Goal: Information Seeking & Learning: Understand process/instructions

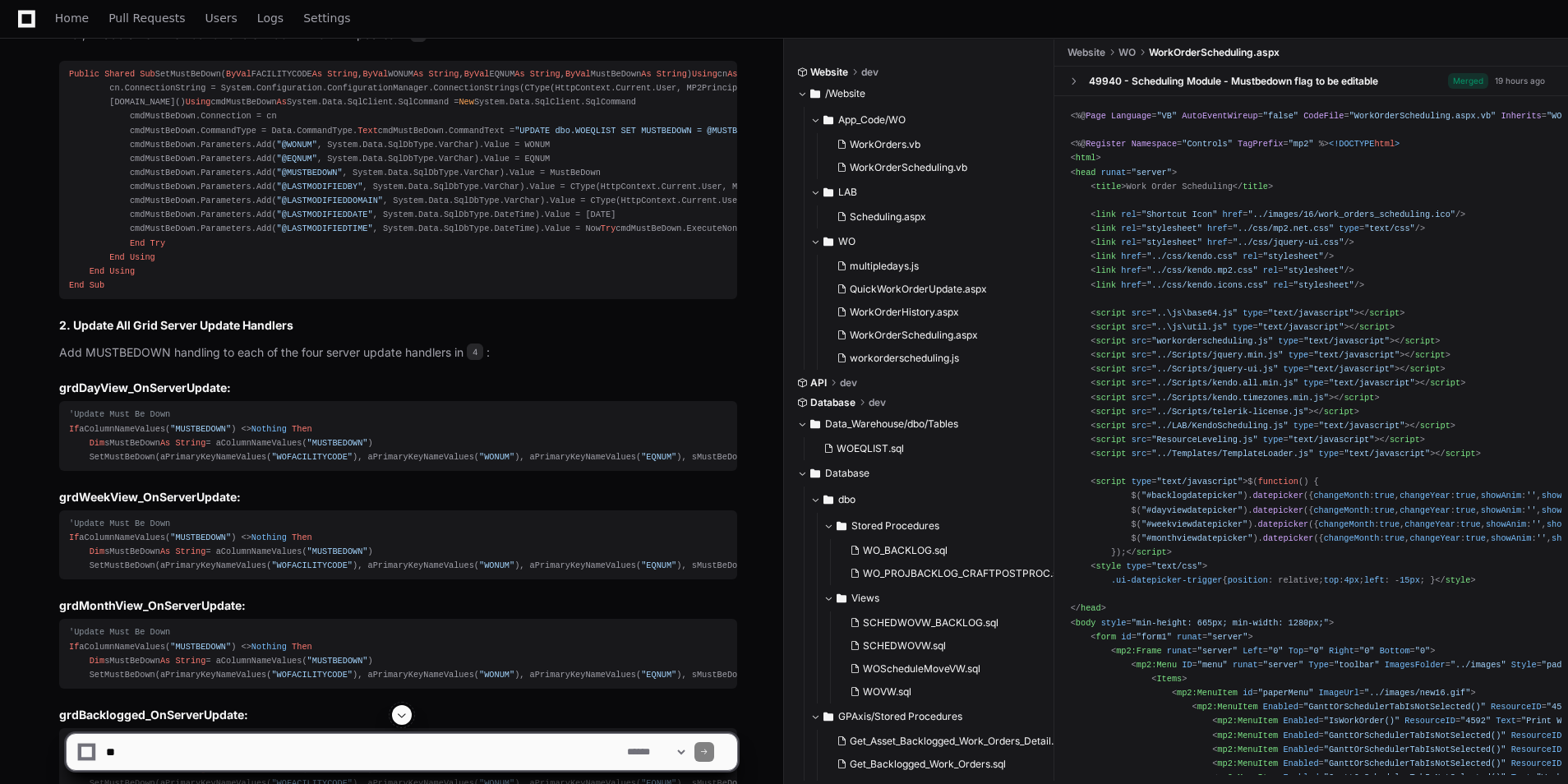
scroll to position [4827, 0]
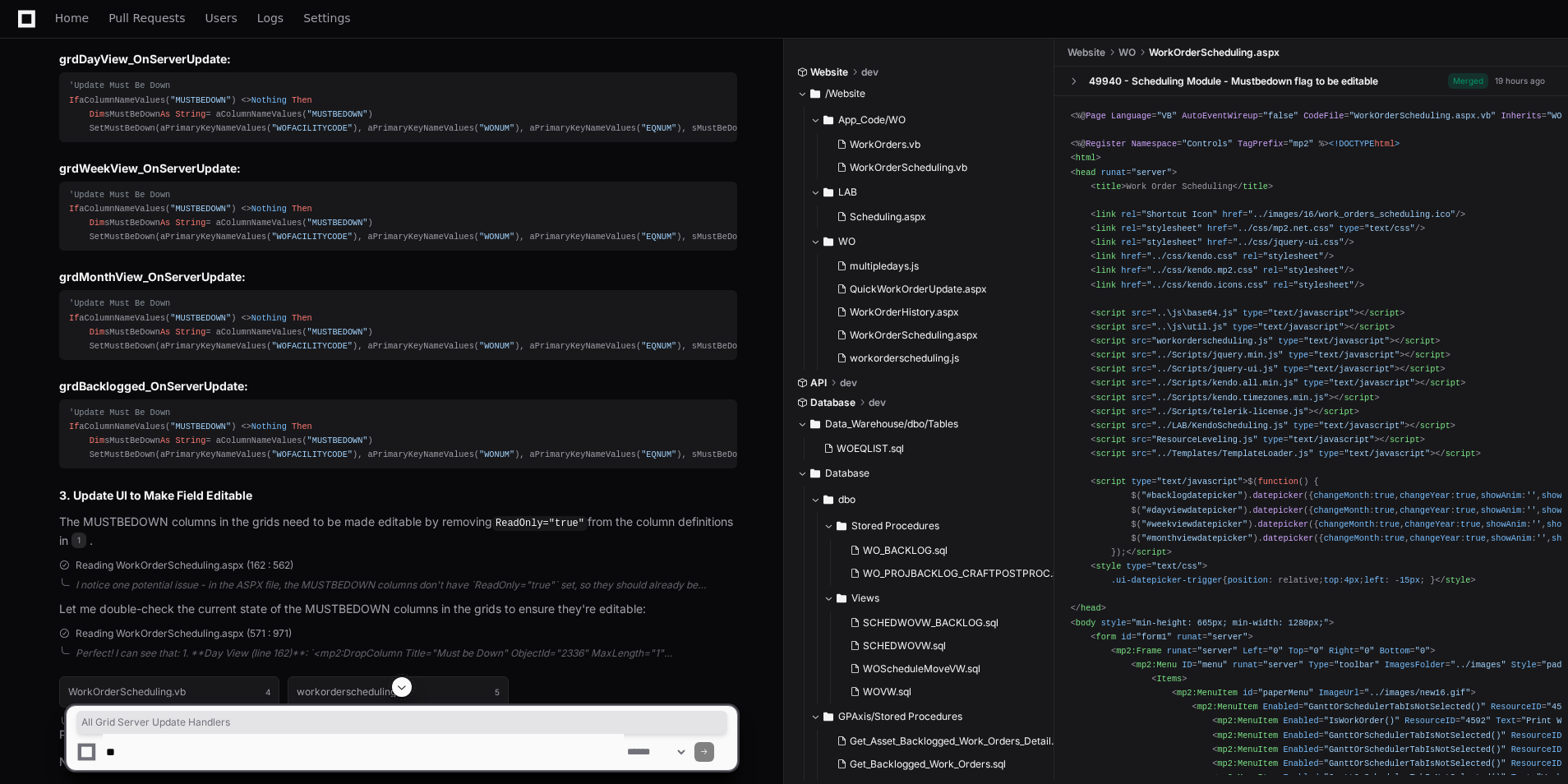
drag, startPoint x: 115, startPoint y: 334, endPoint x: 310, endPoint y: 333, distance: 195.0
click at [362, 67] on h3 "grdDayView_OnServerUpdate:" at bounding box center [398, 59] width 678 height 17
drag, startPoint x: 59, startPoint y: 396, endPoint x: 258, endPoint y: 392, distance: 199.0
click at [258, 67] on h3 "grdDayView_OnServerUpdate:" at bounding box center [398, 59] width 678 height 17
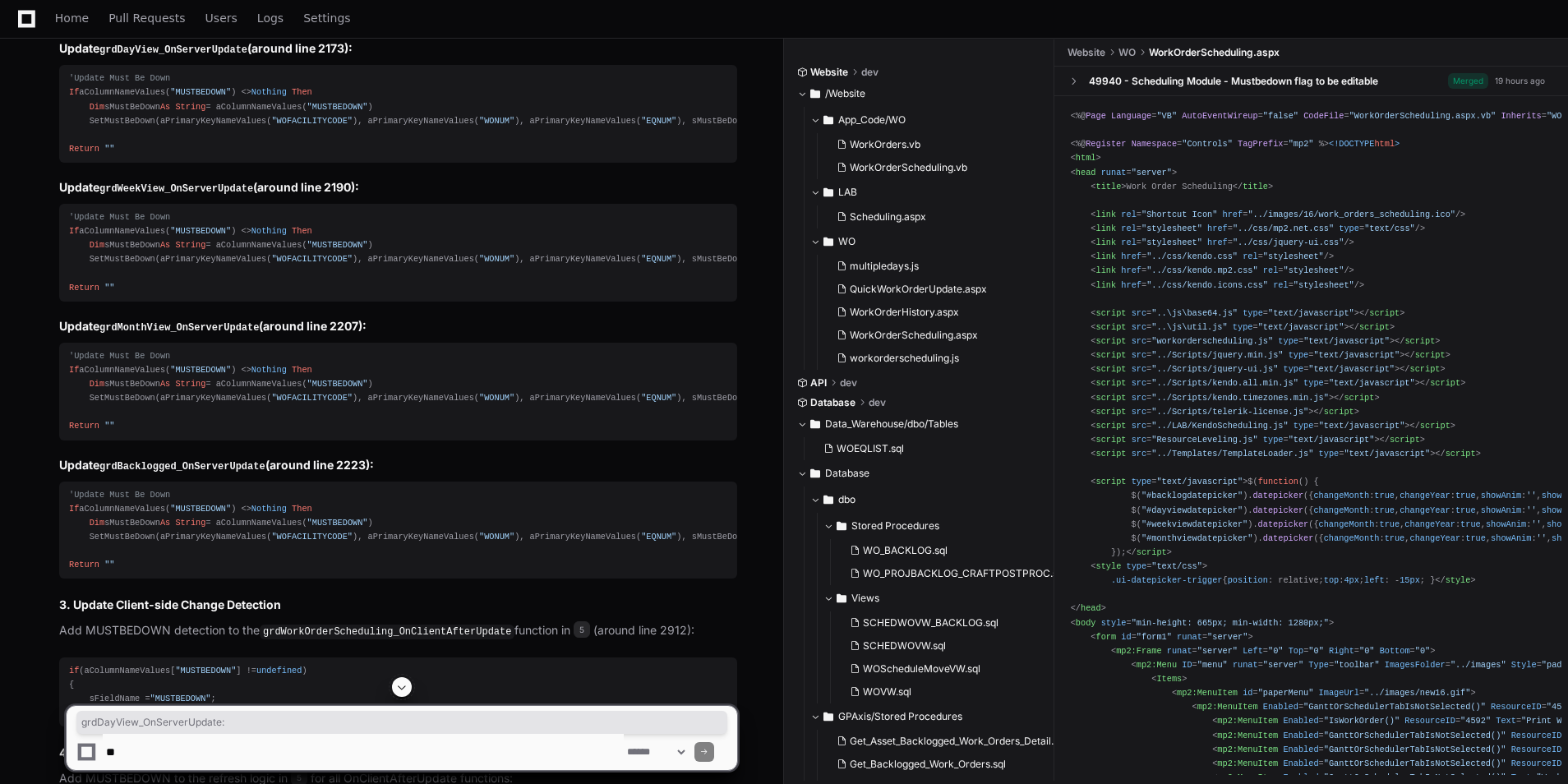
scroll to position [5977, 0]
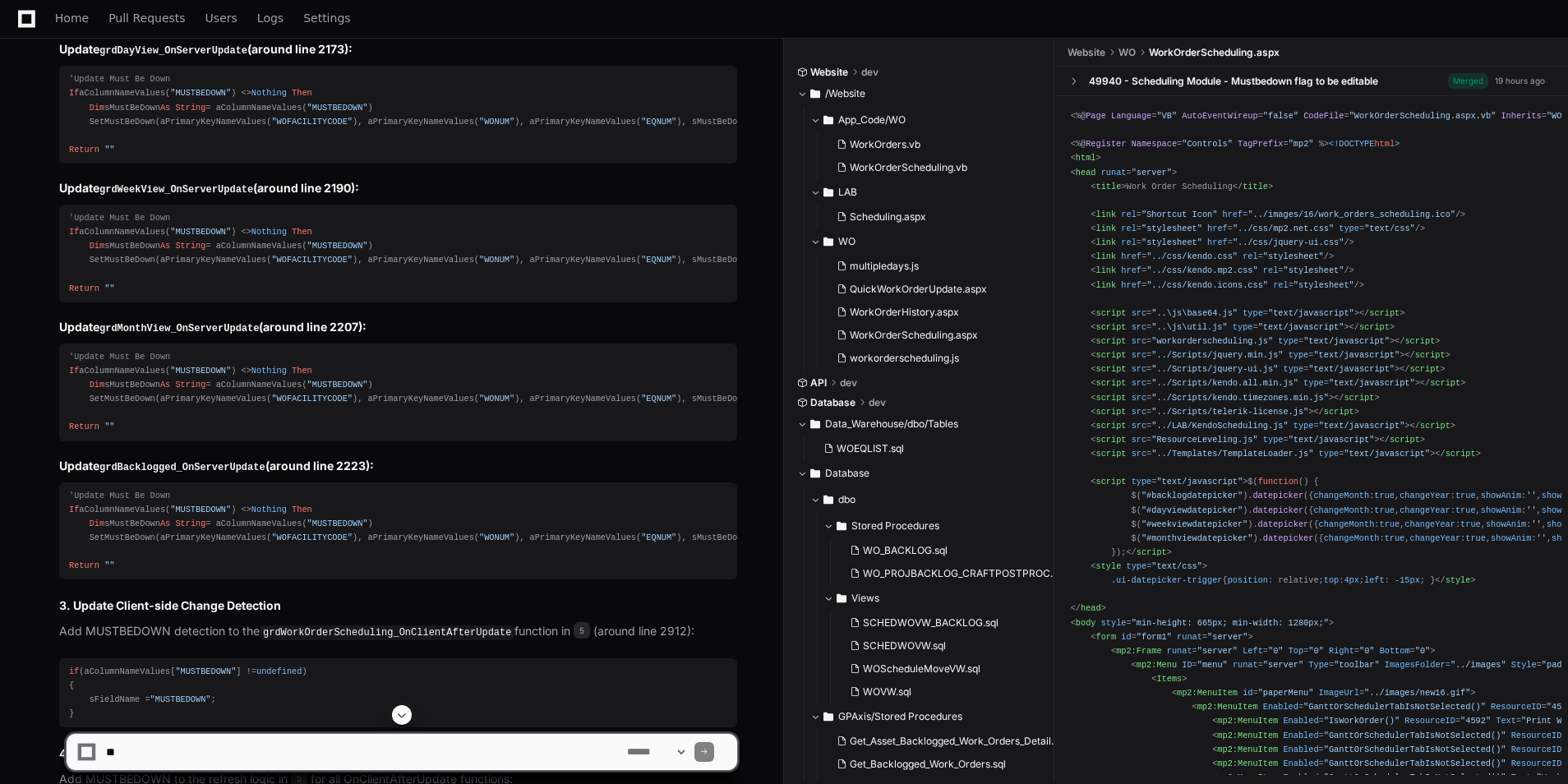
drag, startPoint x: 117, startPoint y: 565, endPoint x: 108, endPoint y: 559, distance: 10.8
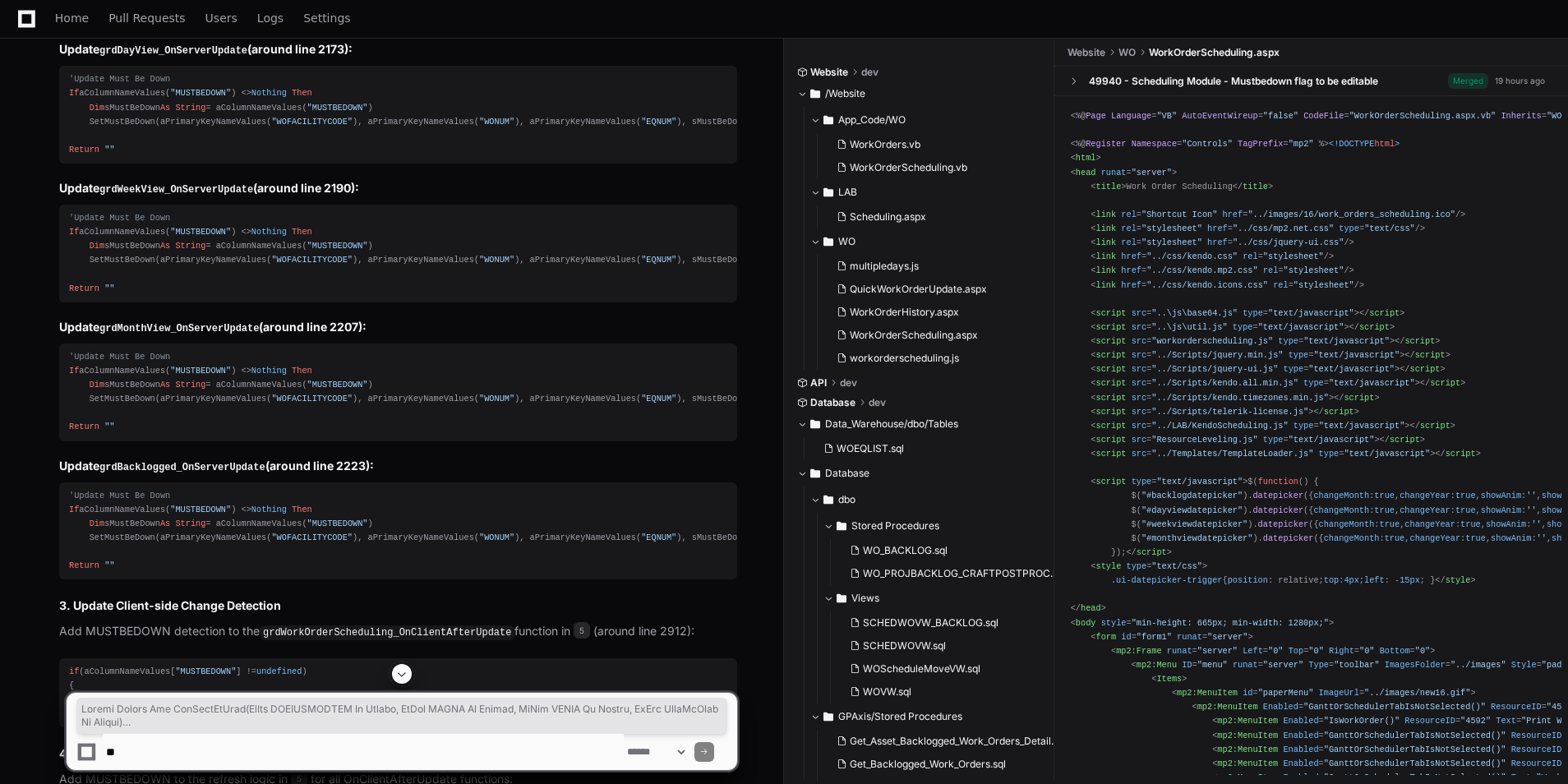
drag, startPoint x: 136, startPoint y: 571, endPoint x: 63, endPoint y: 118, distance: 458.8
copy div "Public Shared Sub SetMustBeDown( ByVal FACILITYCODE As String , ByVal WONUM As …"
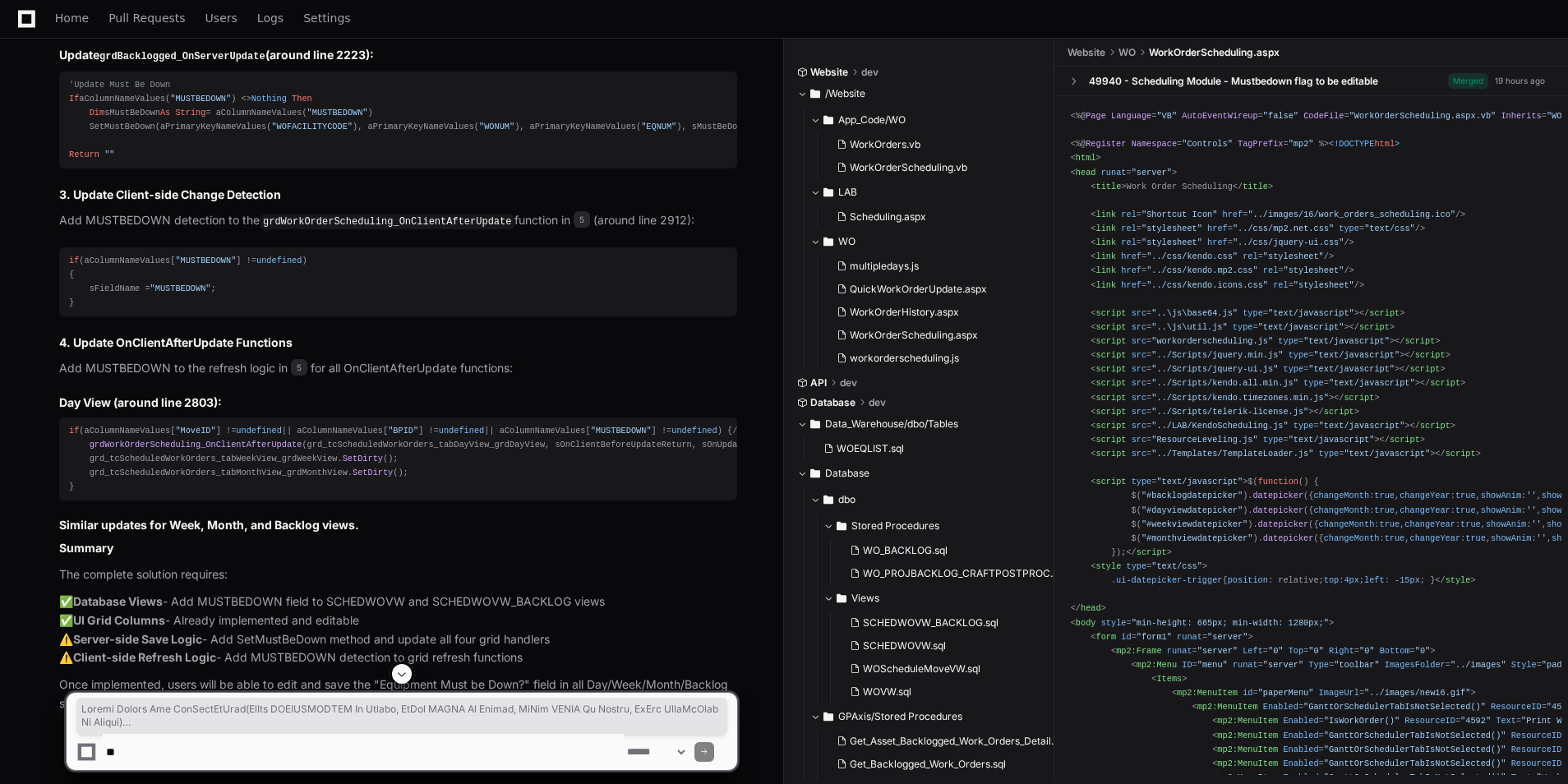
scroll to position [6059, 0]
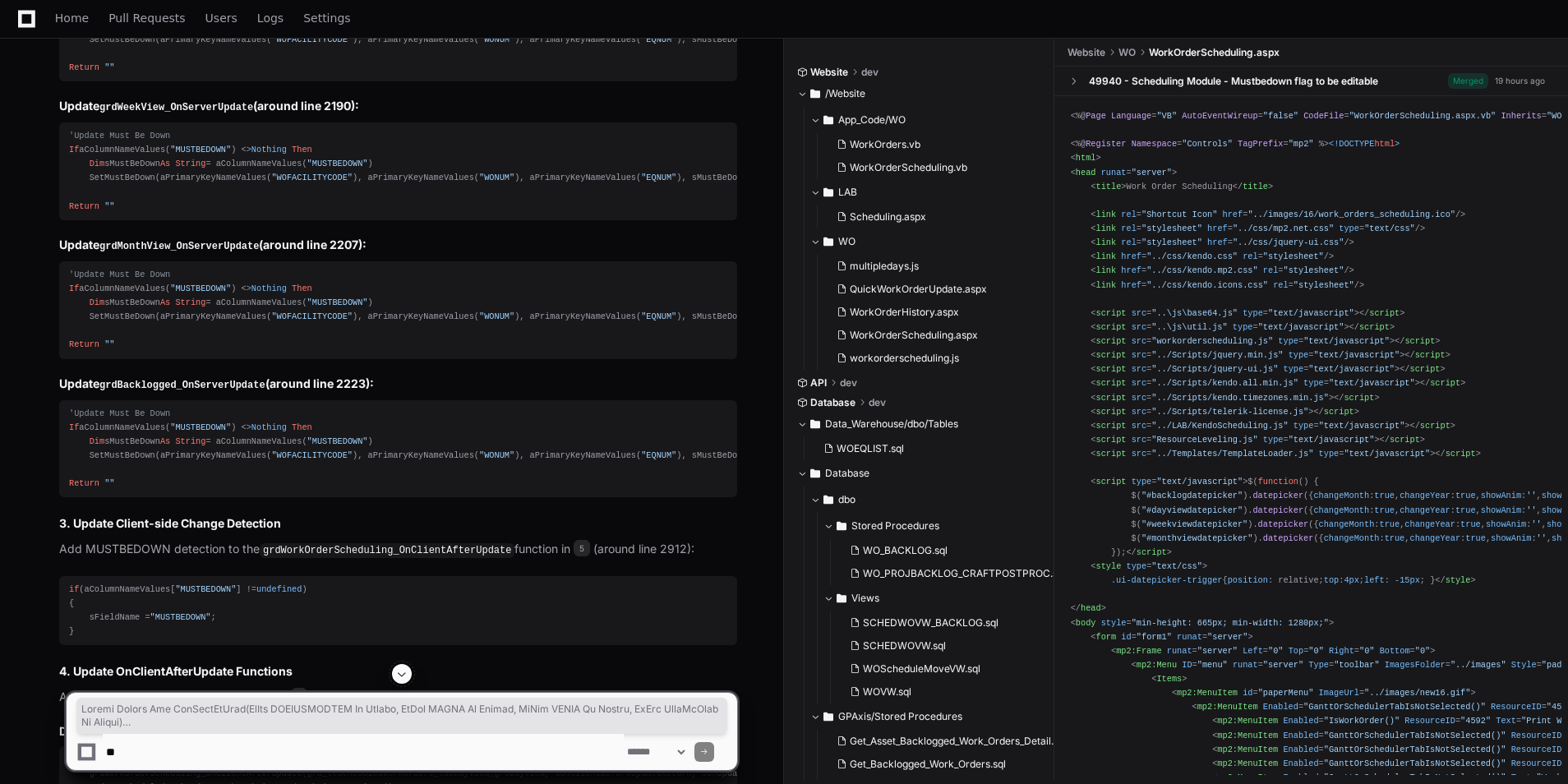
copy div "Public Shared Sub SetMustBeDown( ByVal FACILITYCODE As String , ByVal WONUM As …"
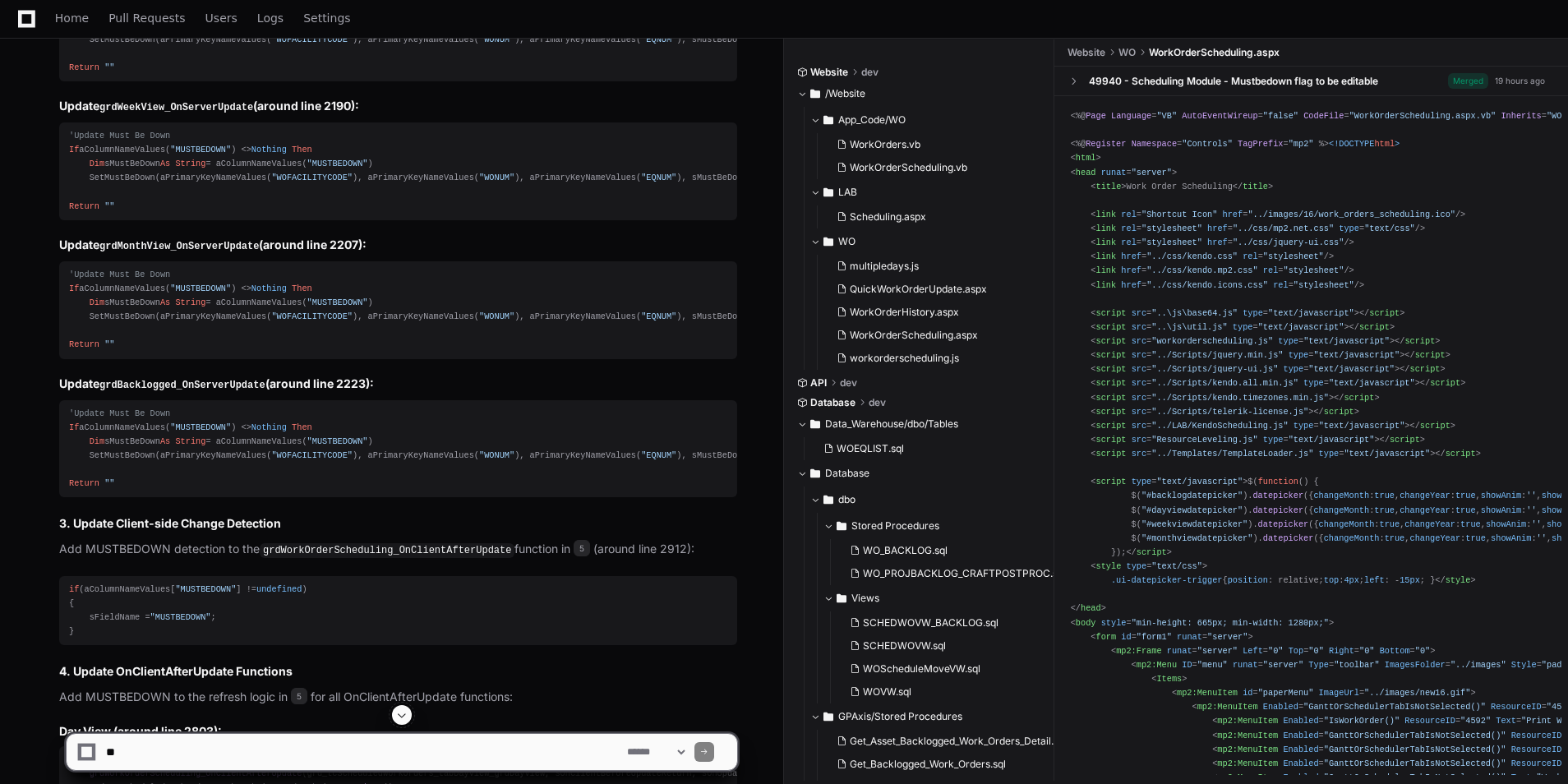
scroll to position [6388, 0]
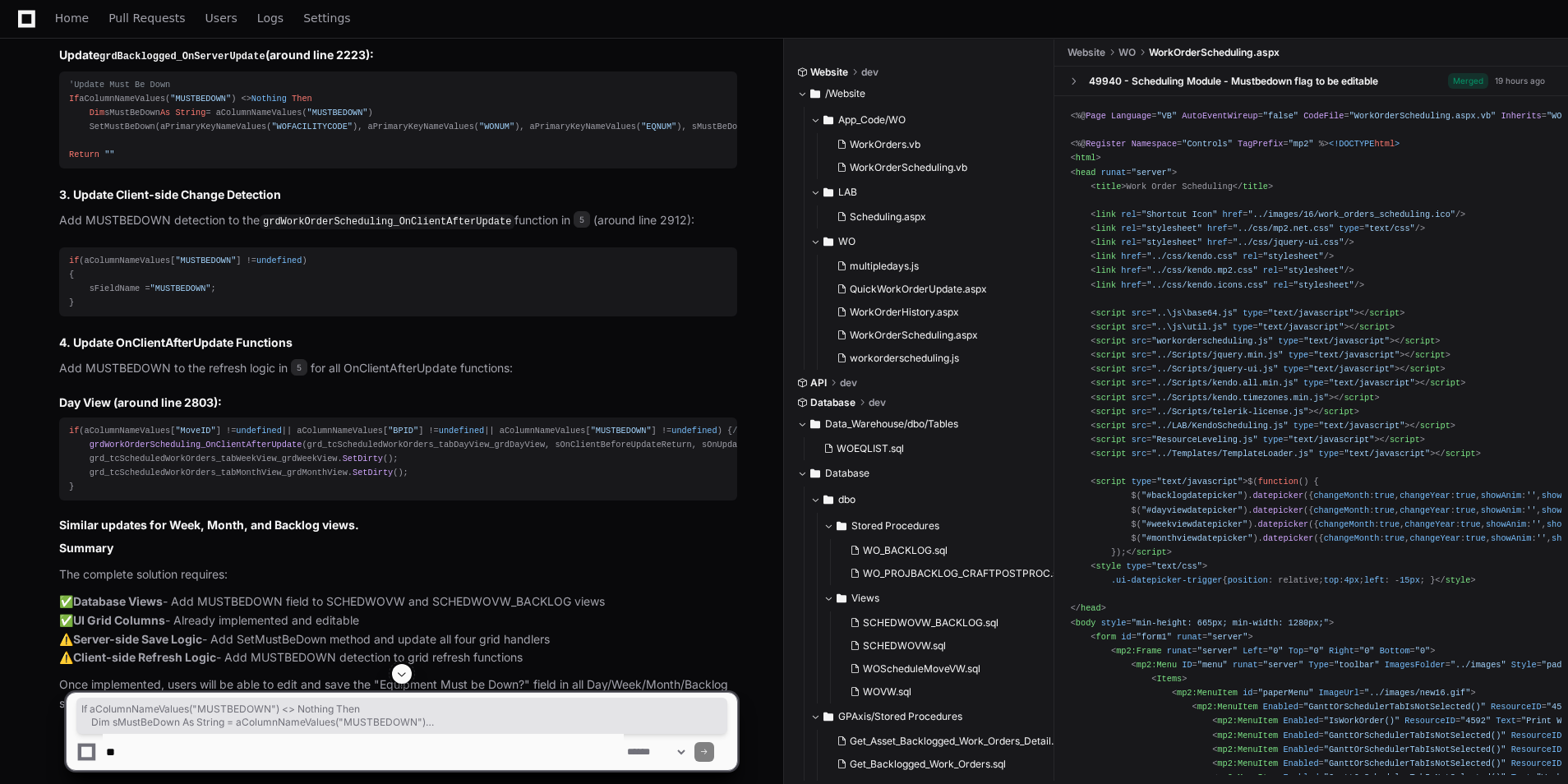
drag, startPoint x: 68, startPoint y: 294, endPoint x: 130, endPoint y: 337, distance: 75.5
copy div "If aColumnNameValues( "MUSTBEDOWN" ) <> Nothing Then Dim sMustBeDown As String …"
drag, startPoint x: 66, startPoint y: 440, endPoint x: 108, endPoint y: 495, distance: 69.2
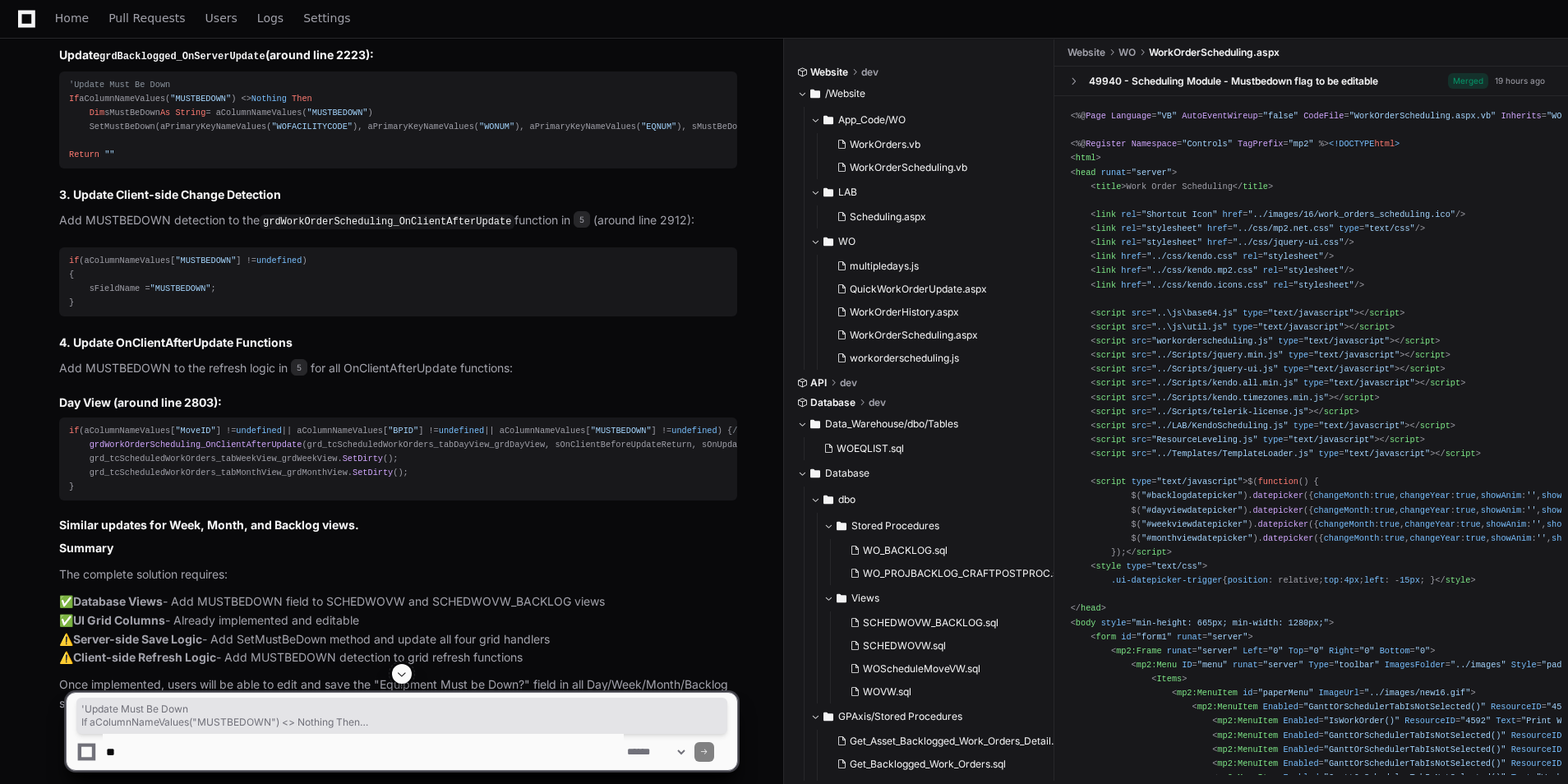
copy div "'Update Must Be Down If aColumnNameValues( "MUSTBEDOWN" ) <> Nothing Then Dim s…"
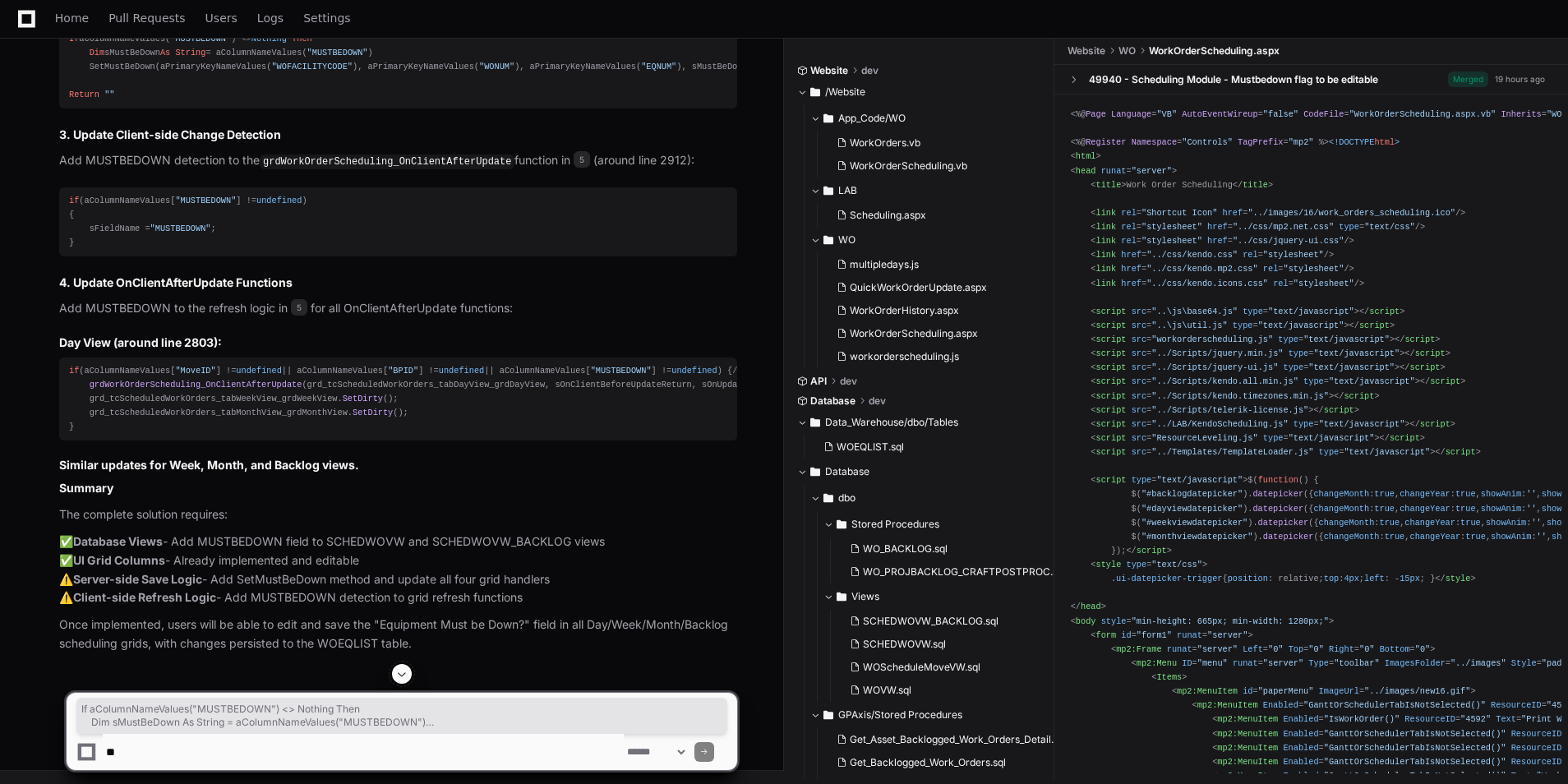
drag, startPoint x: 63, startPoint y: 268, endPoint x: 119, endPoint y: 316, distance: 73.8
copy div "If aColumnNameValues( "MUSTBEDOWN" ) <> Nothing Then Dim sMustBeDown As String …"
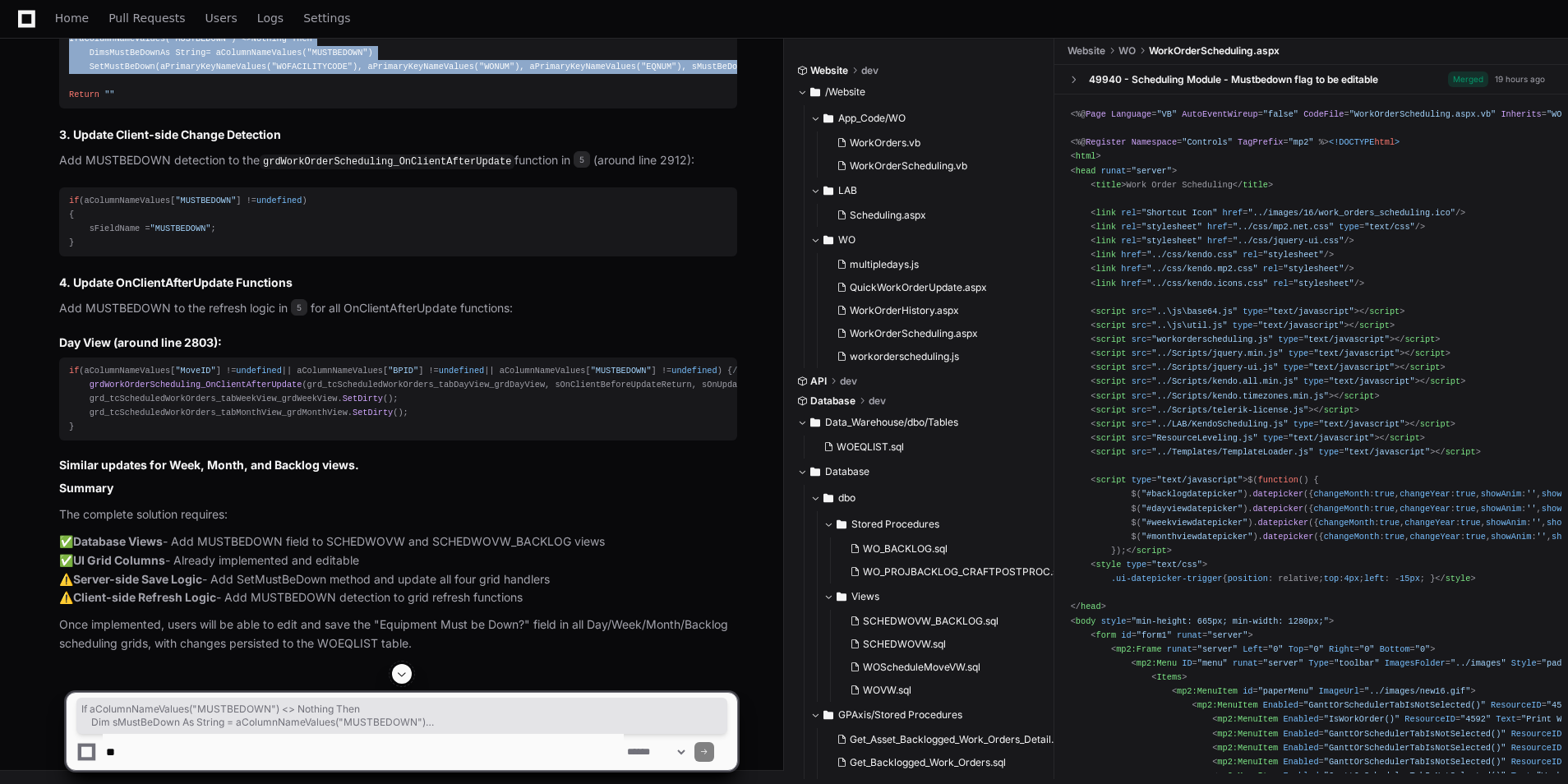
drag, startPoint x: 66, startPoint y: 93, endPoint x: 116, endPoint y: 131, distance: 62.8
click at [116, 109] on pre "'Update Must Be Down If aColumnNameValues( "MUSTBEDOWN" ) <> Nothing Then Dim s…" at bounding box center [398, 60] width 678 height 98
copy div "If aColumnNameValues( "MUSTBEDOWN" ) <> Nothing Then Dim sMustBeDown As String …"
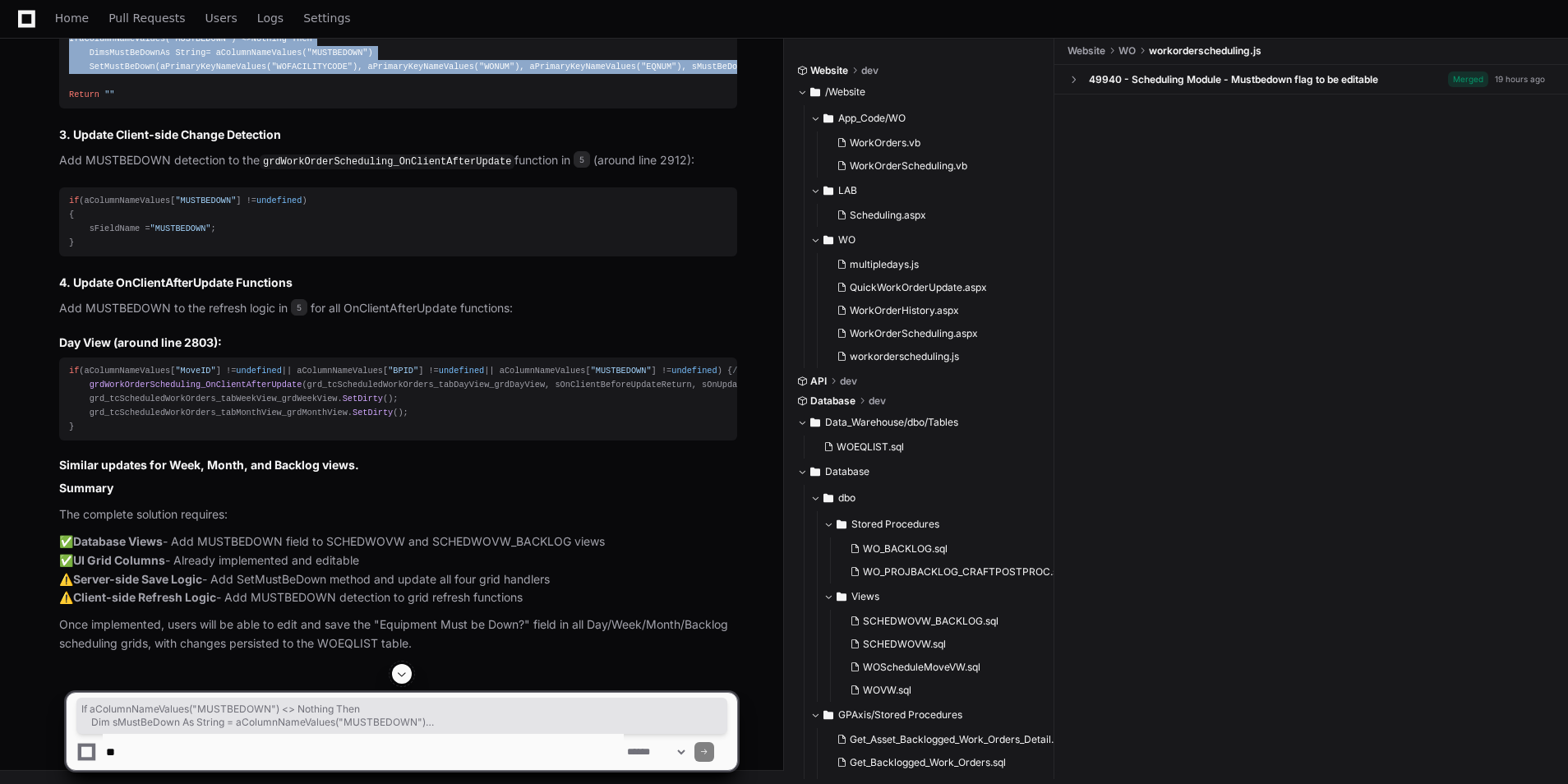
scroll to position [6881, 0]
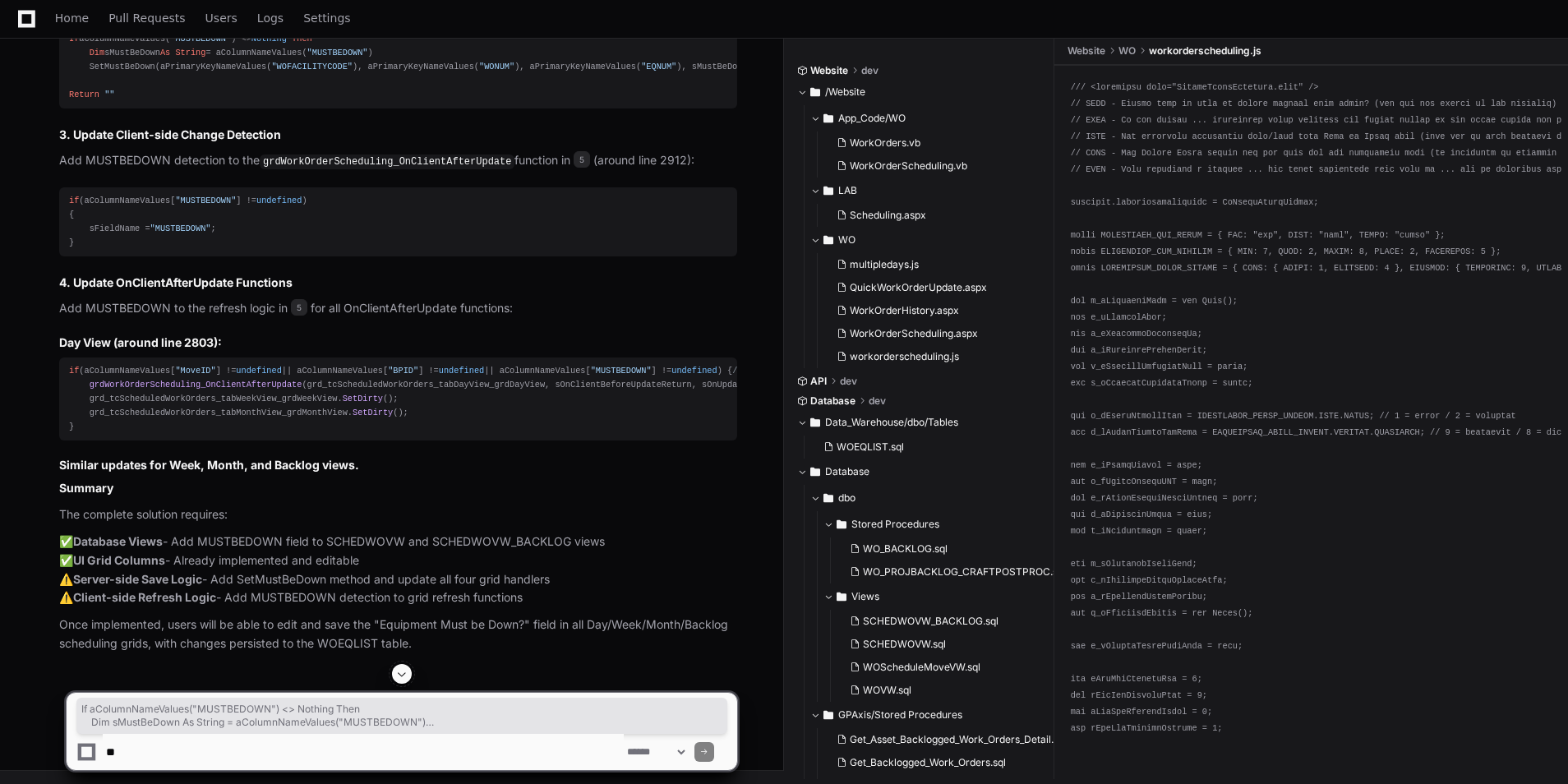
click at [396, 169] on code "grdWorkOrderScheduling_OnClientAfterUpdate" at bounding box center [386, 161] width 255 height 15
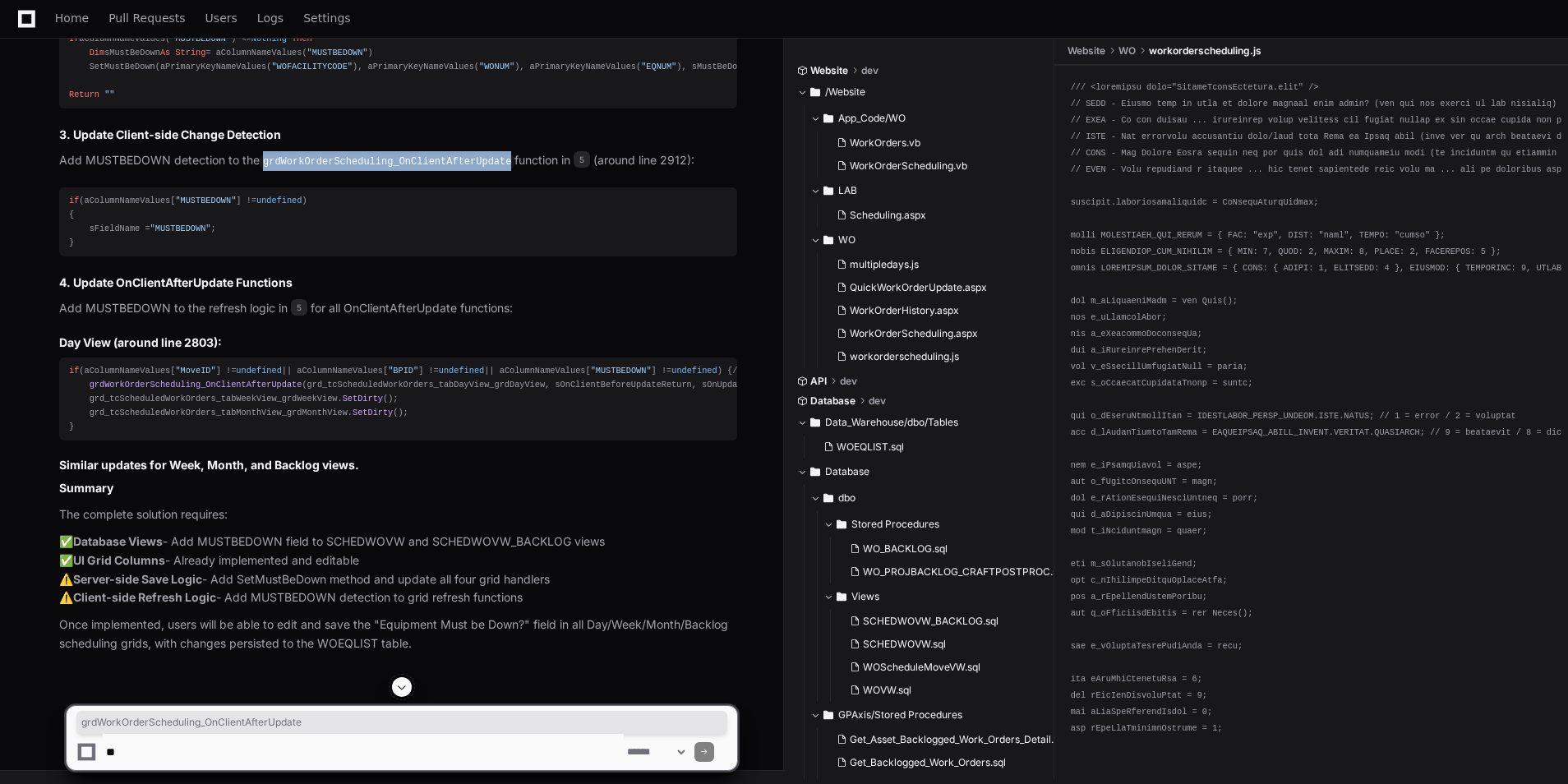
click at [396, 169] on code "grdWorkOrderScheduling_OnClientAfterUpdate" at bounding box center [386, 161] width 255 height 15
copy code "grdWorkOrderScheduling_OnClientAfterUpdate"
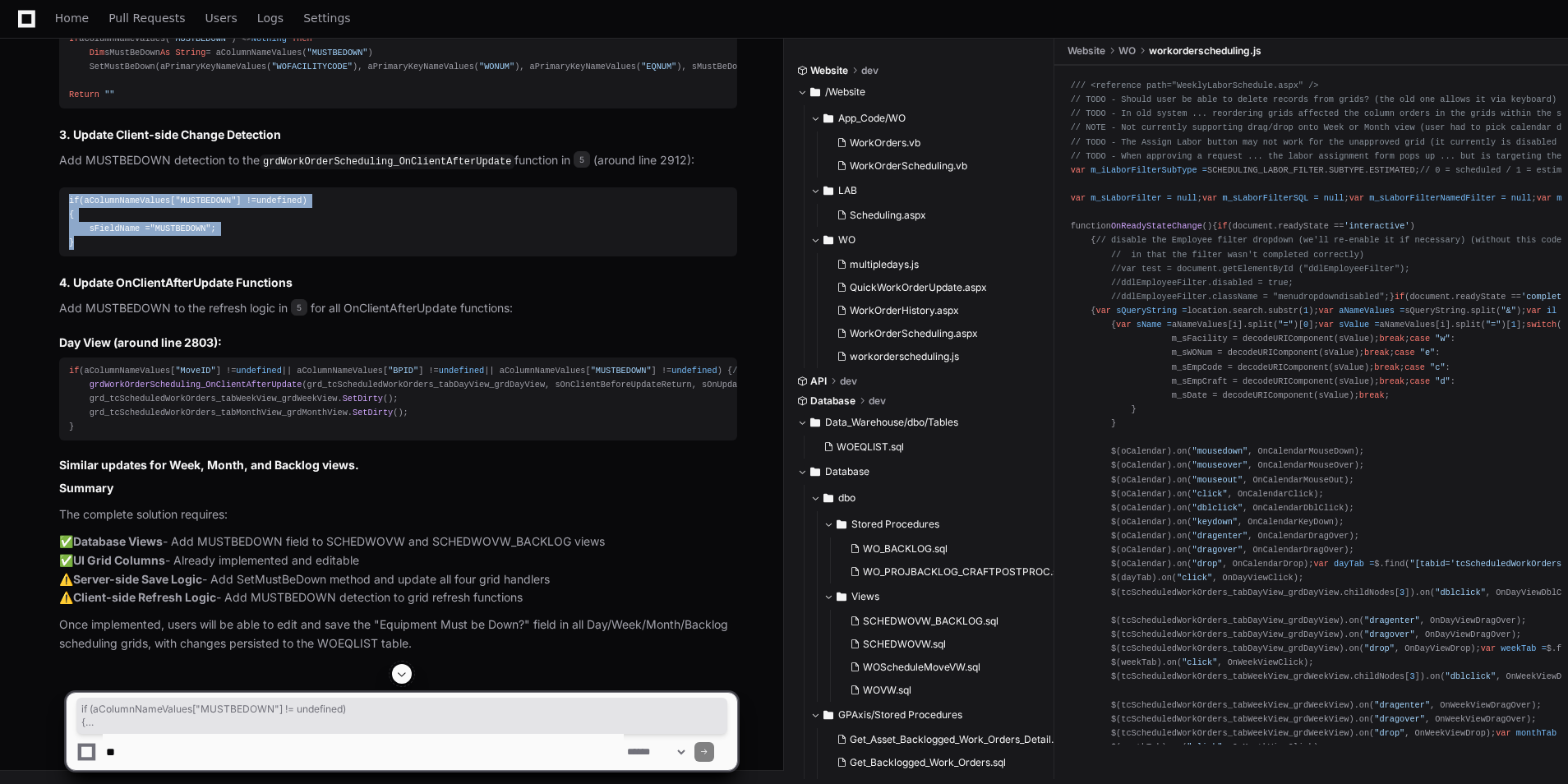
drag, startPoint x: 69, startPoint y: 438, endPoint x: 116, endPoint y: 474, distance: 59.2
click at [116, 250] on div "if (aColumnNameValues[ "MUSTBEDOWN" ] != undefined ) { sFieldName = "MUSTBEDOWN…" at bounding box center [398, 222] width 658 height 56
copy div "if (aColumnNameValues[ "MUSTBEDOWN" ] != undefined ) { sFieldName = "MUSTBEDOWN…"
click at [198, 390] on span "grdWorkOrderScheduling_OnClientAfterUpdate" at bounding box center [196, 385] width 213 height 10
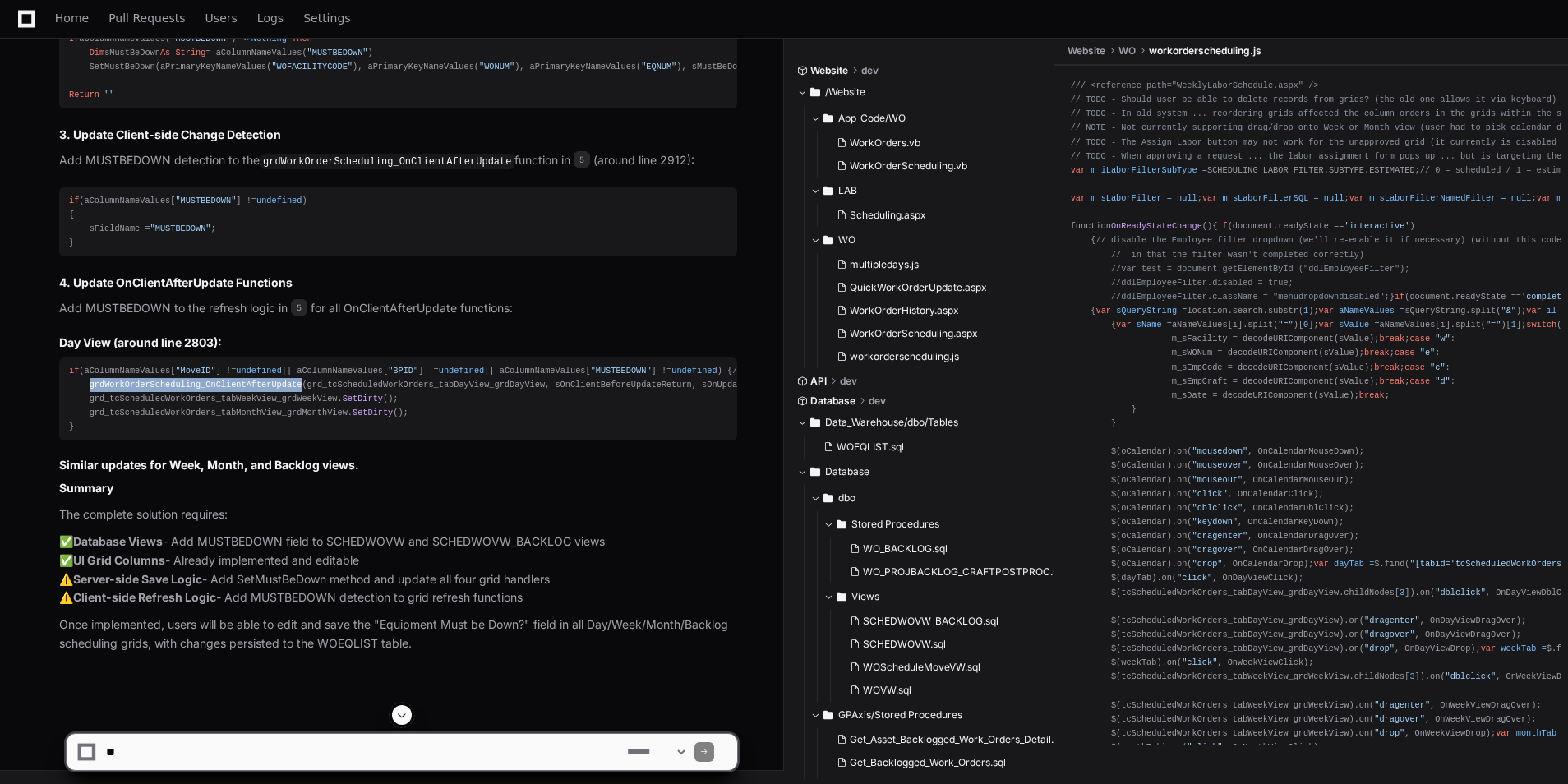
click at [198, 390] on span "grdWorkOrderScheduling_OnClientAfterUpdate" at bounding box center [196, 385] width 213 height 10
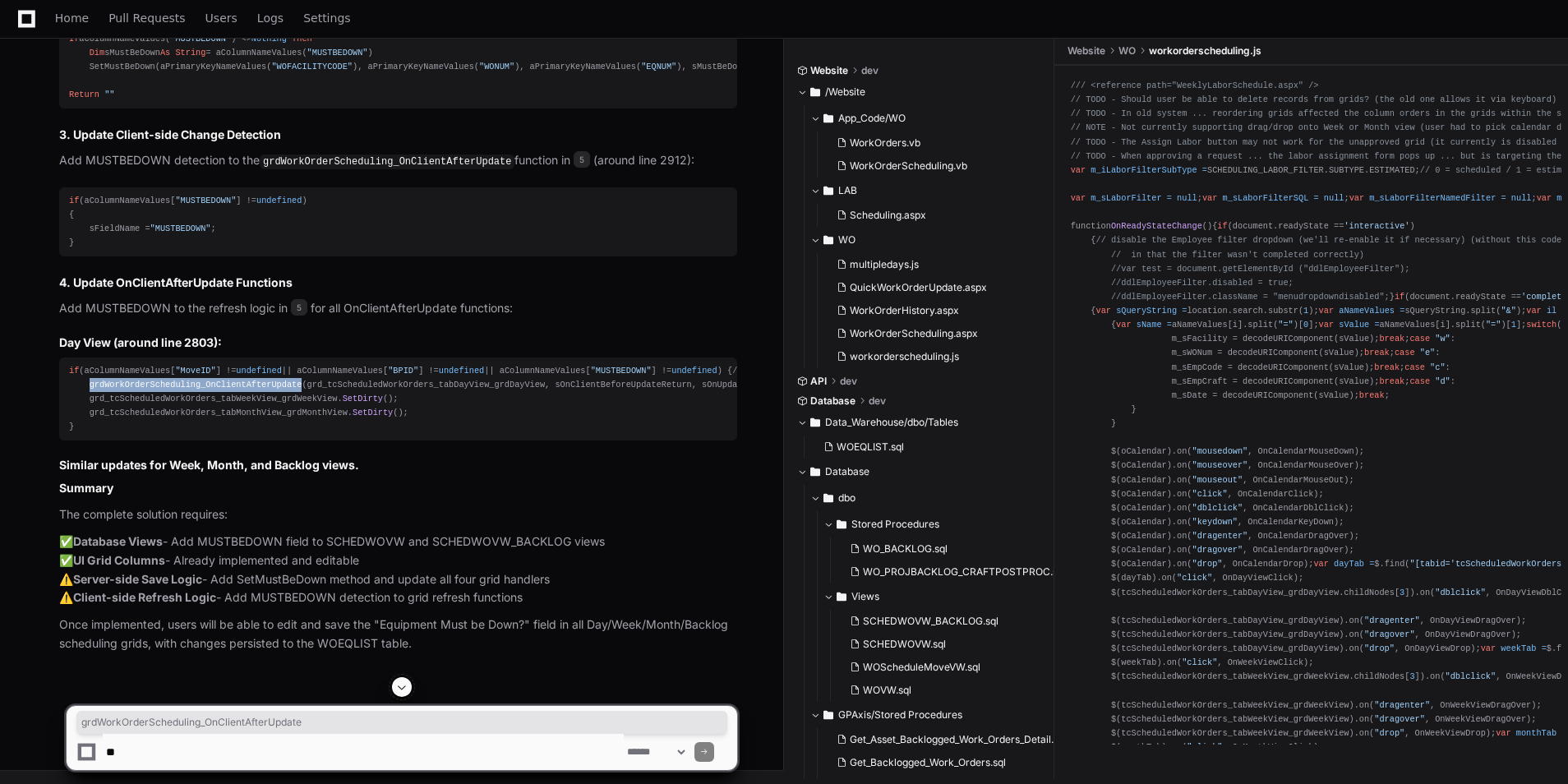
copy span "grdWorkOrderScheduling_OnClientAfterUpdate"
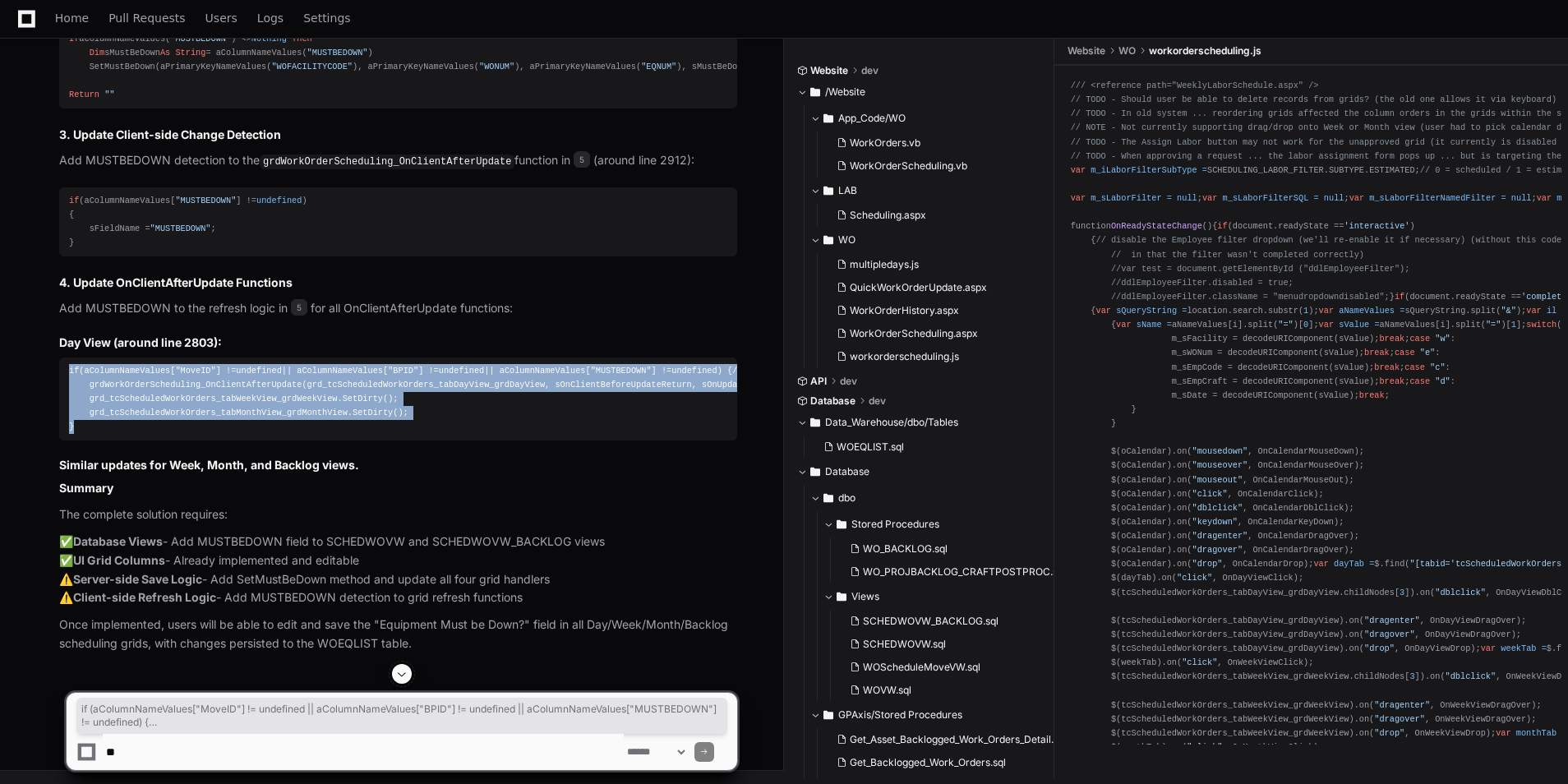
drag, startPoint x: 86, startPoint y: 512, endPoint x: 67, endPoint y: 440, distance: 74.5
click at [67, 440] on pre "if (aColumnNameValues[ "MoveID" ] != undefined || aColumnNameValues[ "BPID" ] !…" at bounding box center [398, 399] width 678 height 84
copy div "if (aColumnNameValues[ "MoveID" ] != undefined || aColumnNameValues[ "BPID" ] !…"
